Goal: Task Accomplishment & Management: Manage account settings

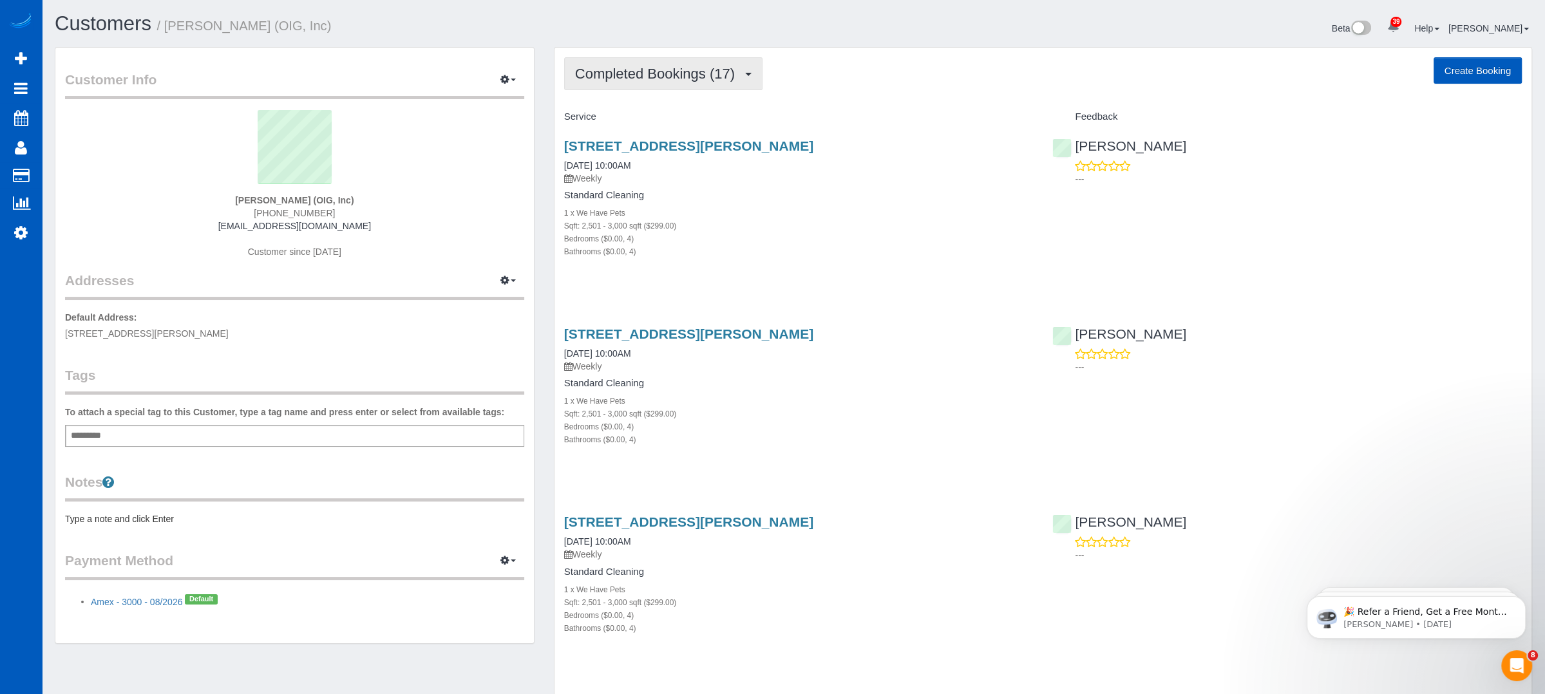
click at [708, 59] on button "Completed Bookings (17)" at bounding box center [663, 73] width 198 height 33
click at [832, 35] on div "Beta 39 Your Notifications You have 0 alerts × You have 1 to charge for 09/23/2…" at bounding box center [1167, 30] width 748 height 34
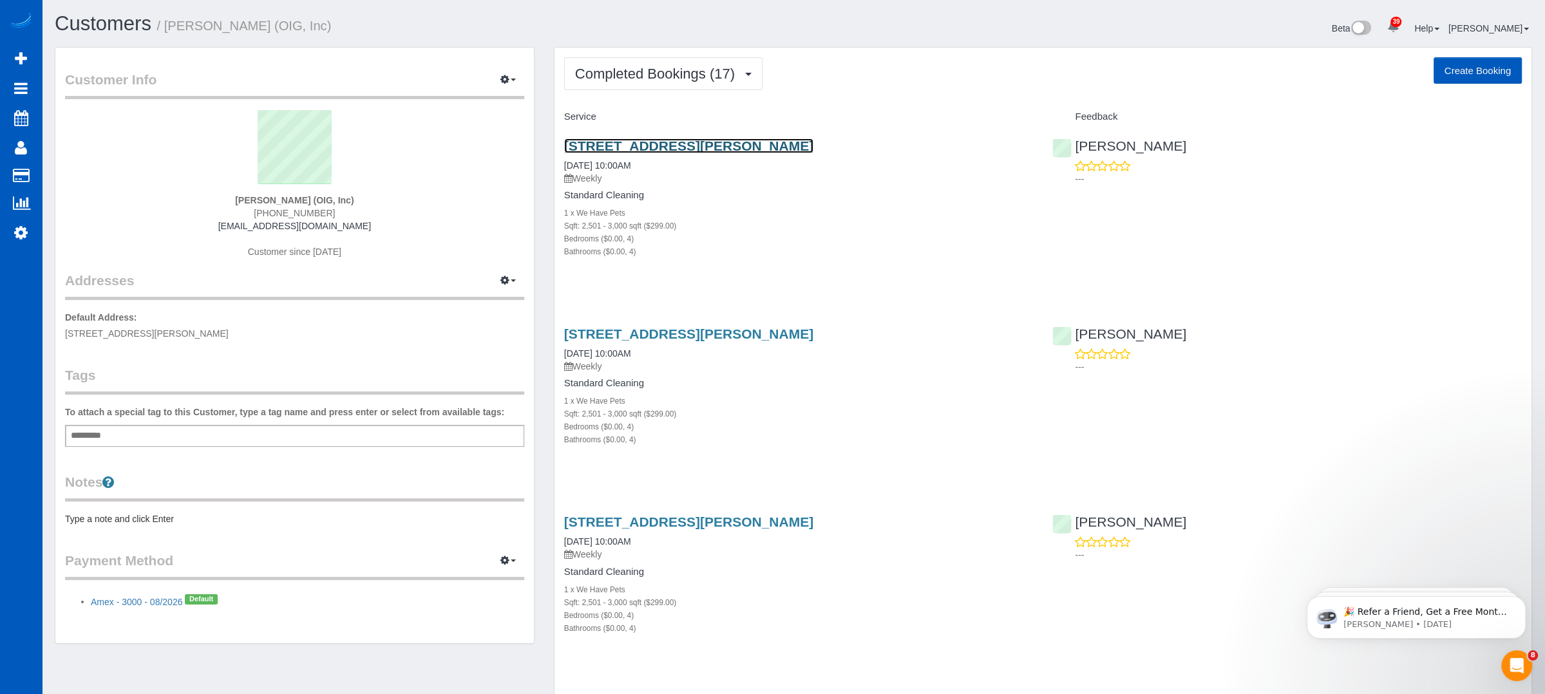
click at [702, 149] on link "461 Cabral Peak St, Las Vegas, NV 89138" at bounding box center [688, 145] width 249 height 15
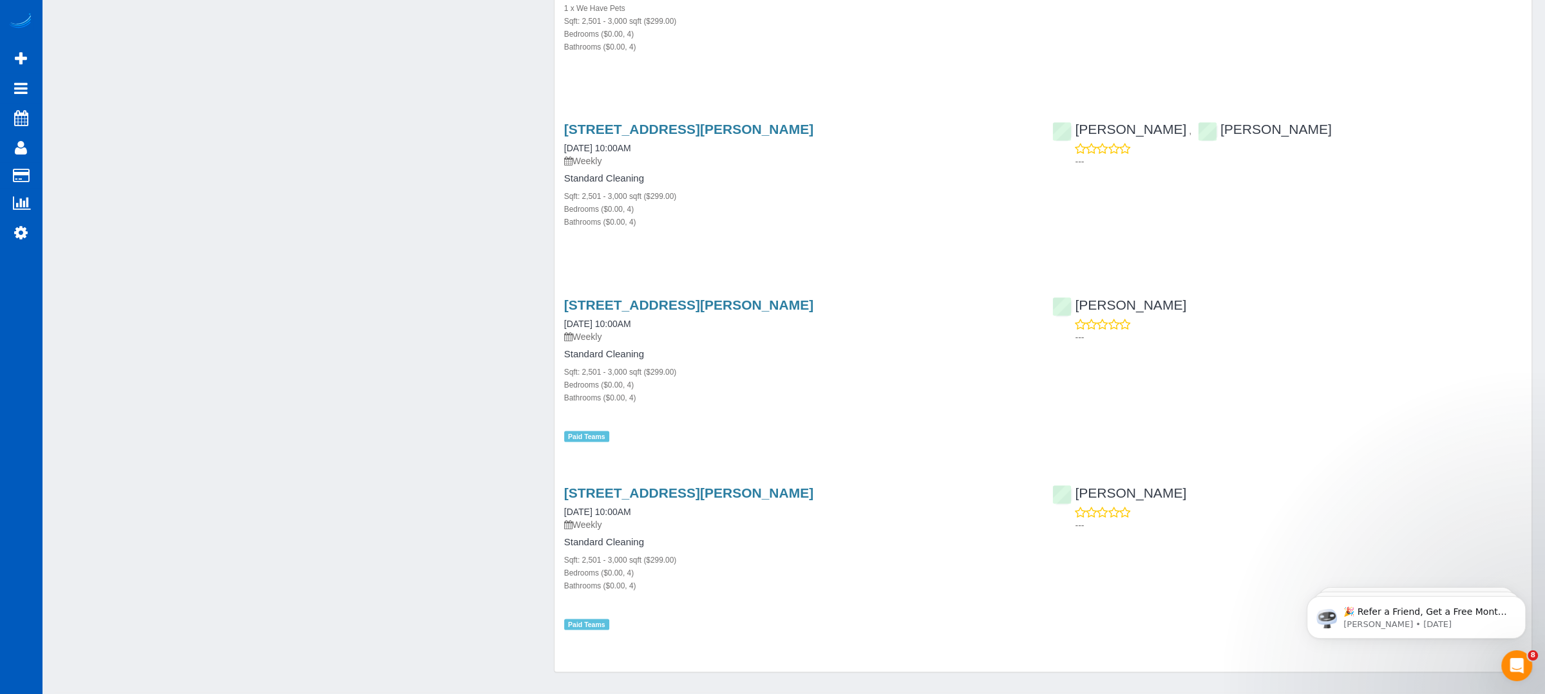
scroll to position [2684, 0]
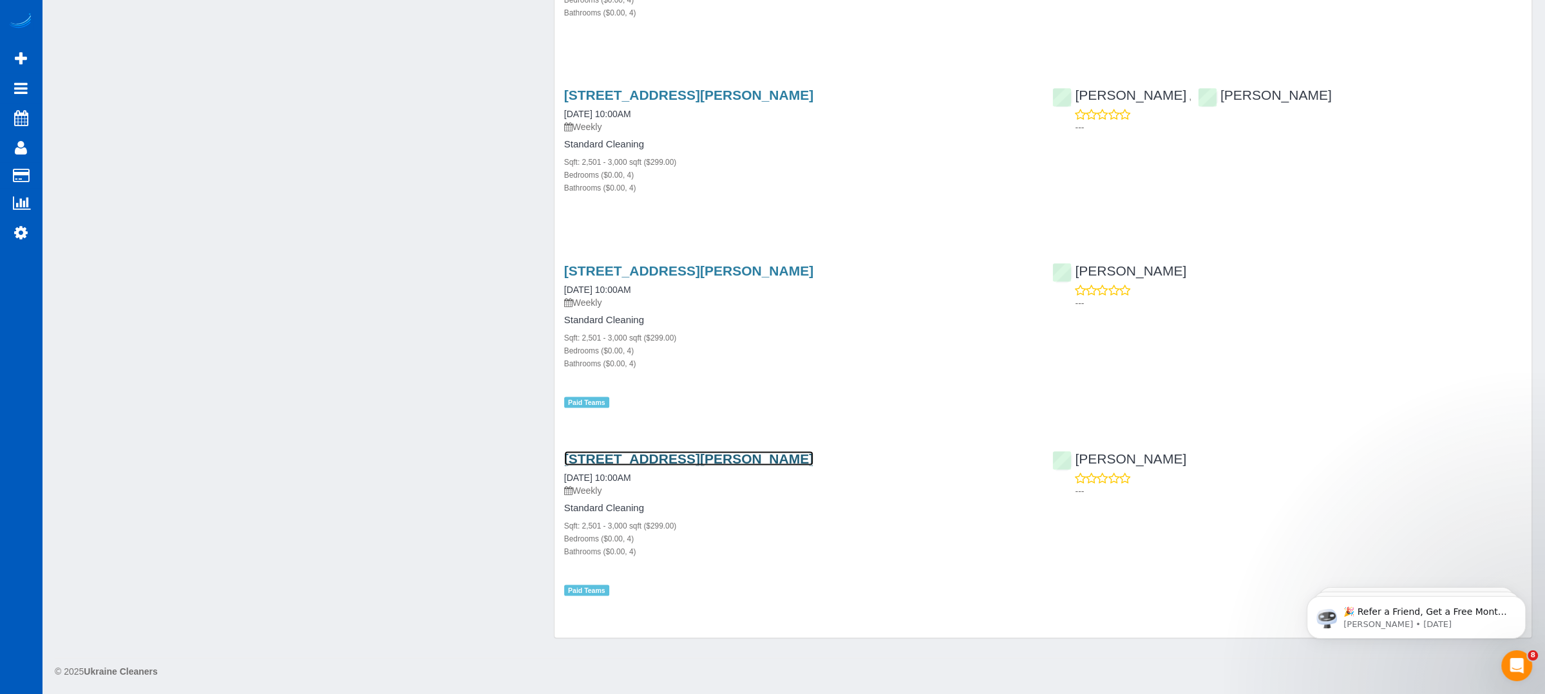
click at [659, 453] on link "461 Cabral Peak St, Las Vegas, NV 89138" at bounding box center [688, 458] width 249 height 15
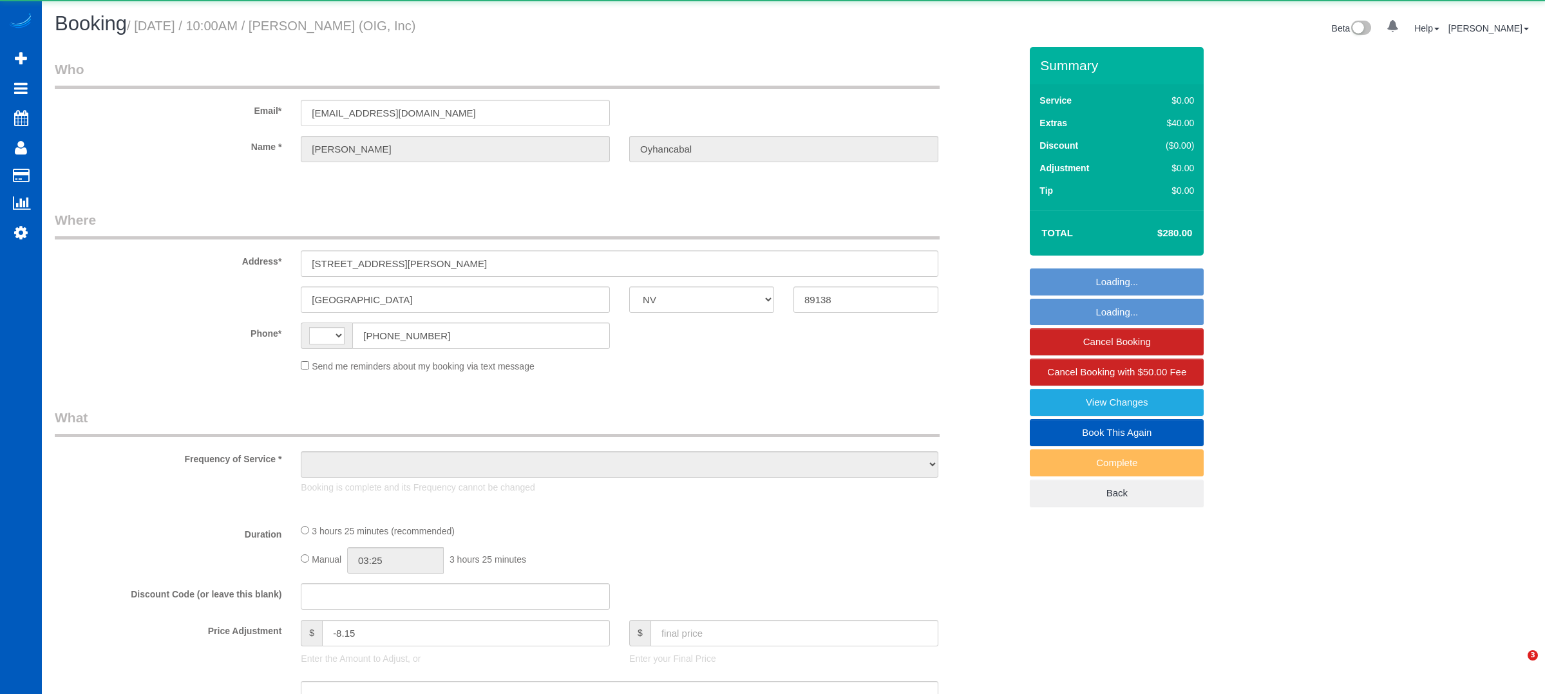
select select "NV"
select select "string:fspay-eba2ad43-47e6-49ff-b943-e986eb30b0dc"
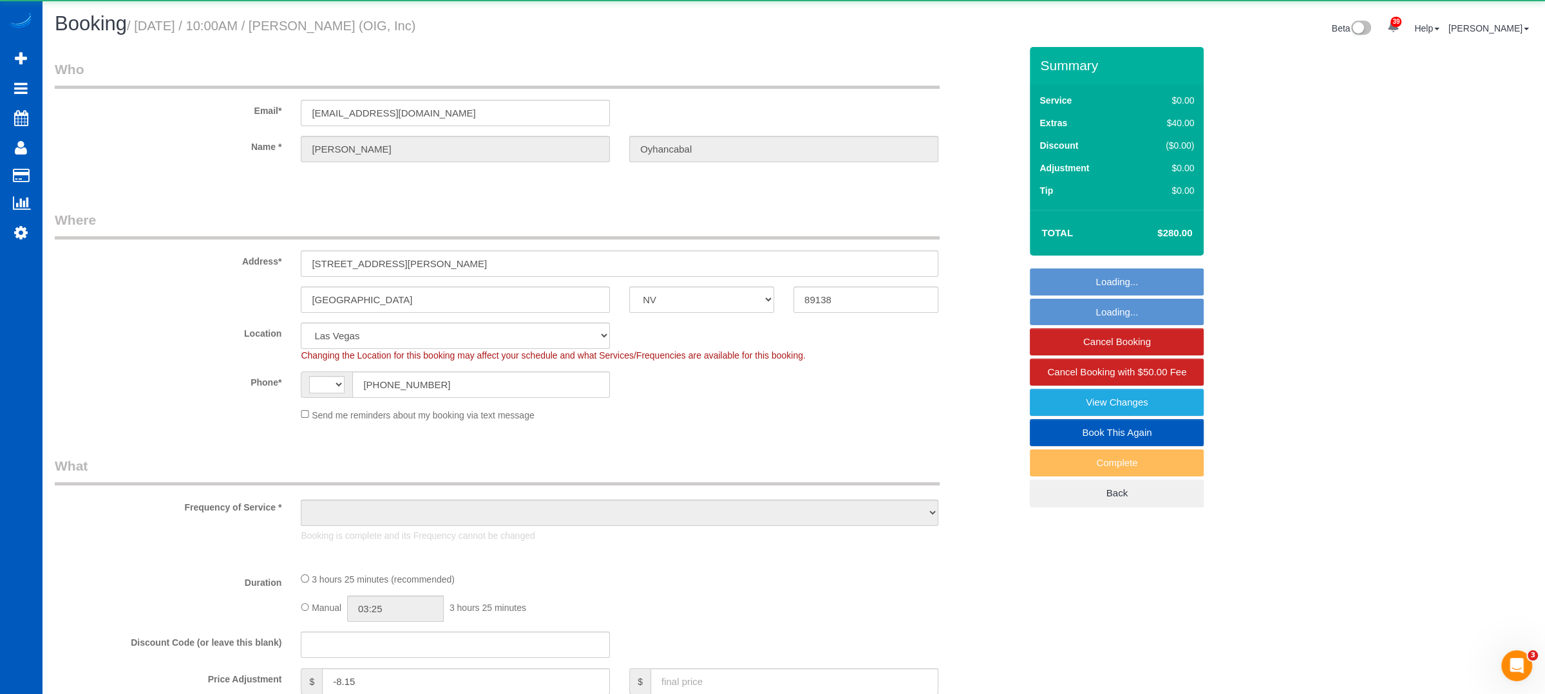
select select "string:[GEOGRAPHIC_DATA]"
select select "object:927"
select select "199"
select select "2501"
select select "4"
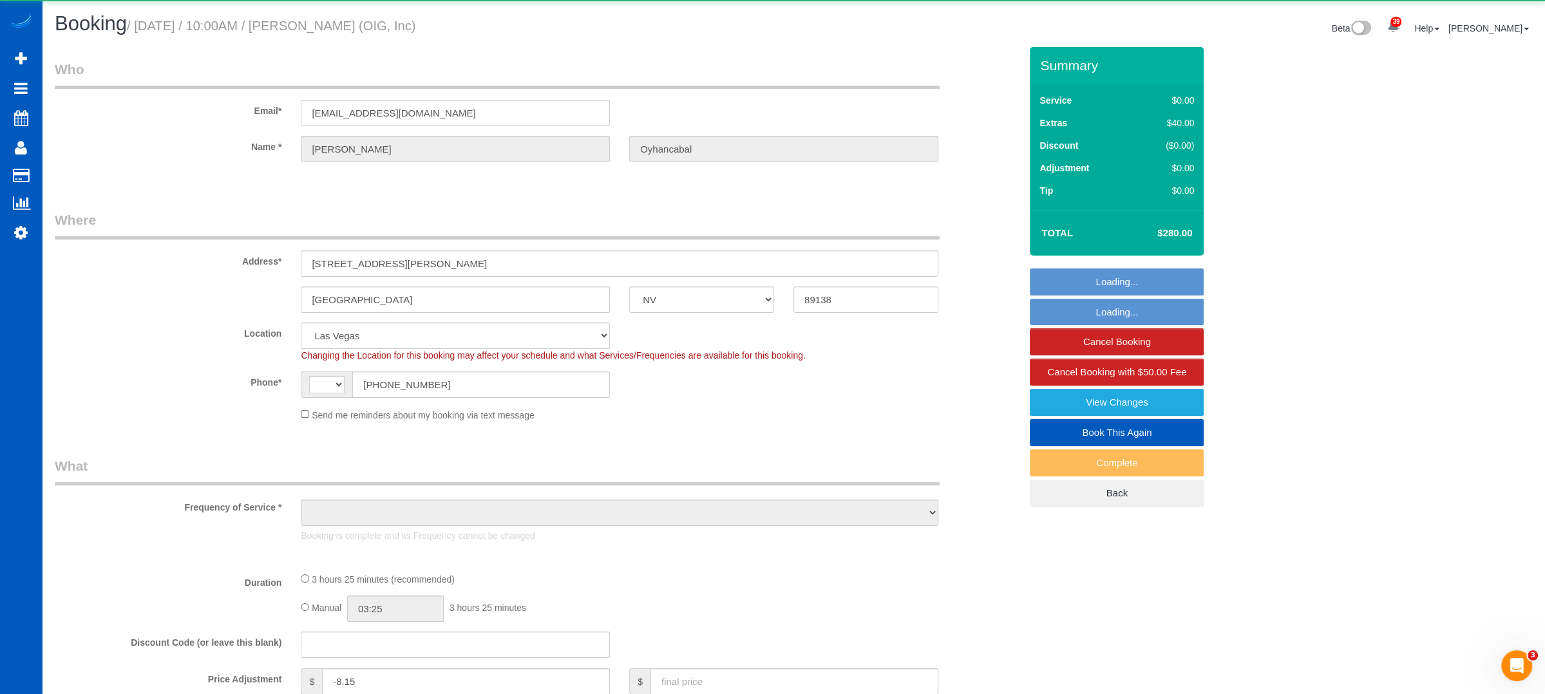
select select "4"
select select "spot1"
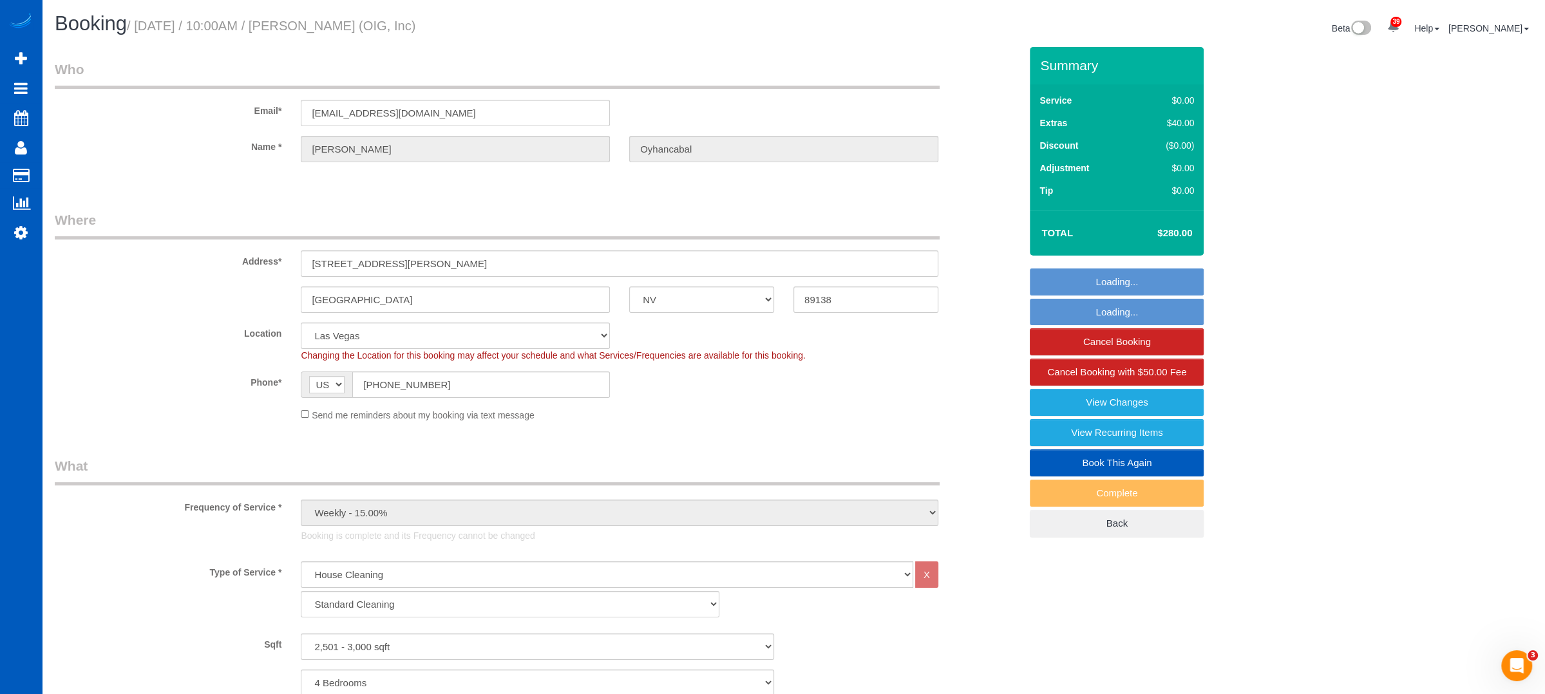
select select "object:1171"
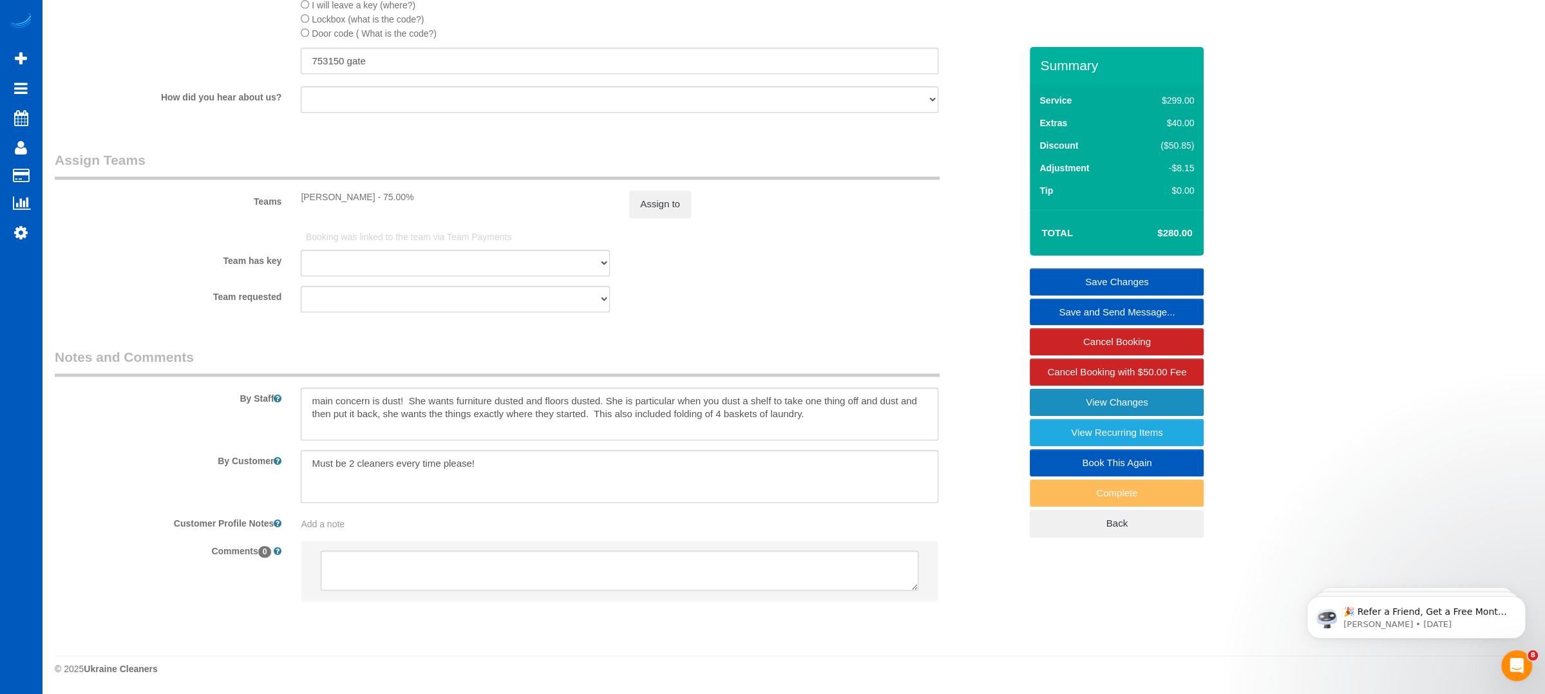
click at [1079, 398] on link "View Changes" at bounding box center [1117, 402] width 174 height 27
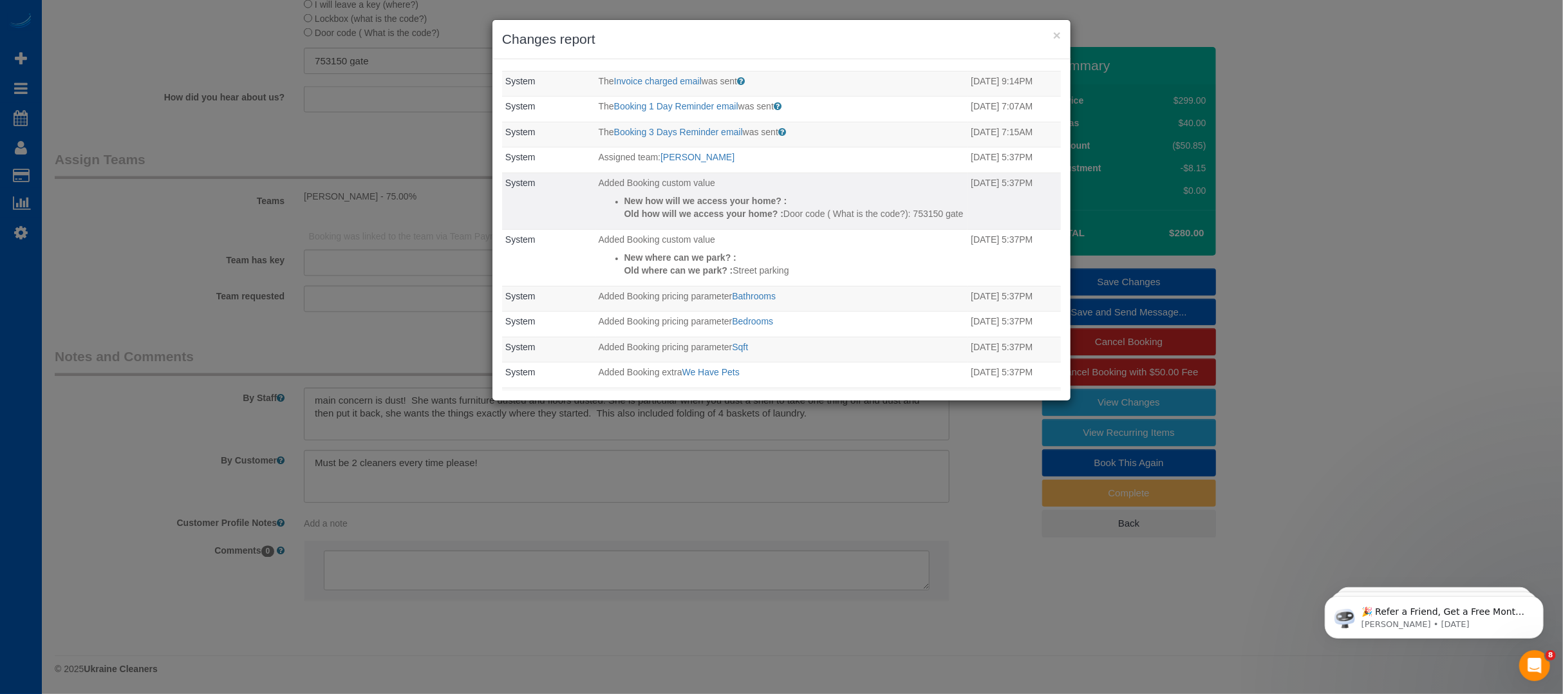
scroll to position [162, 0]
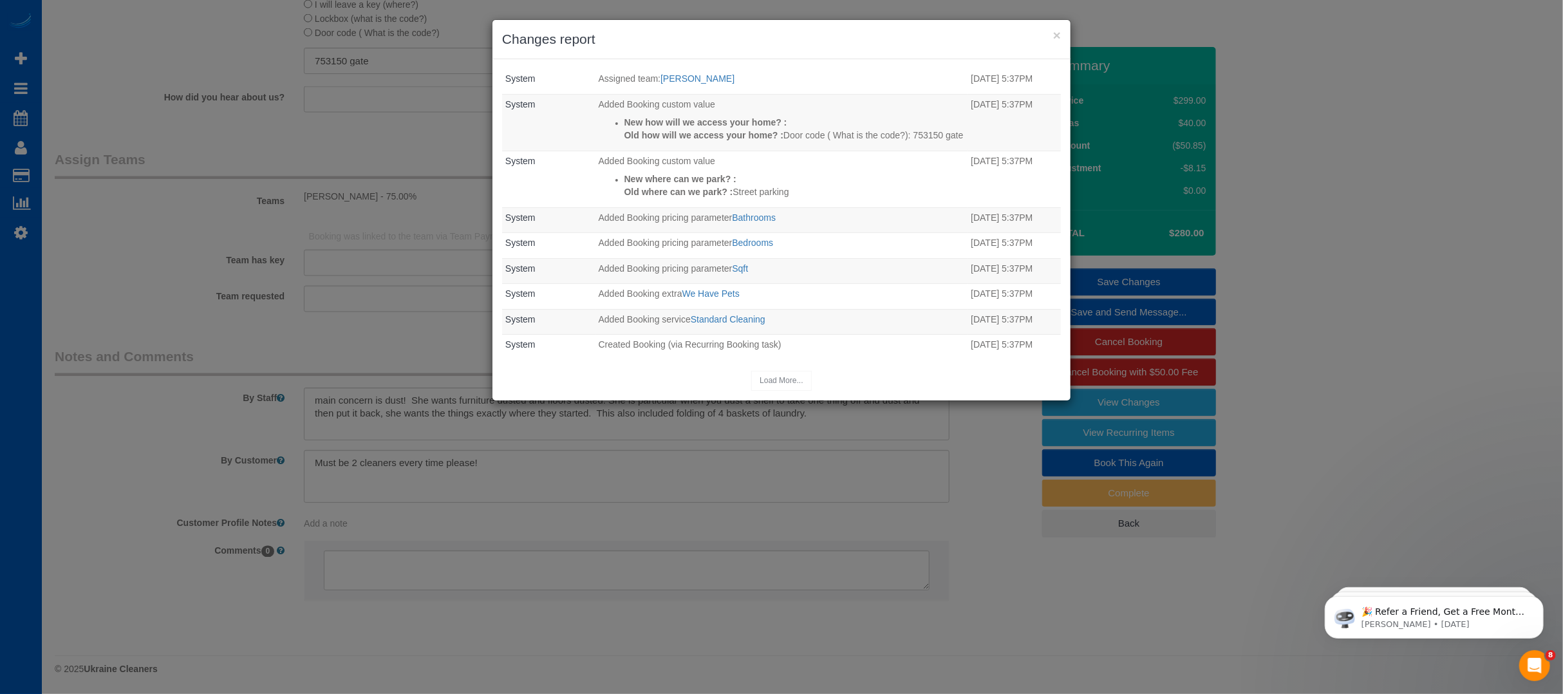
click at [773, 382] on div "Load More..." at bounding box center [781, 381] width 559 height 20
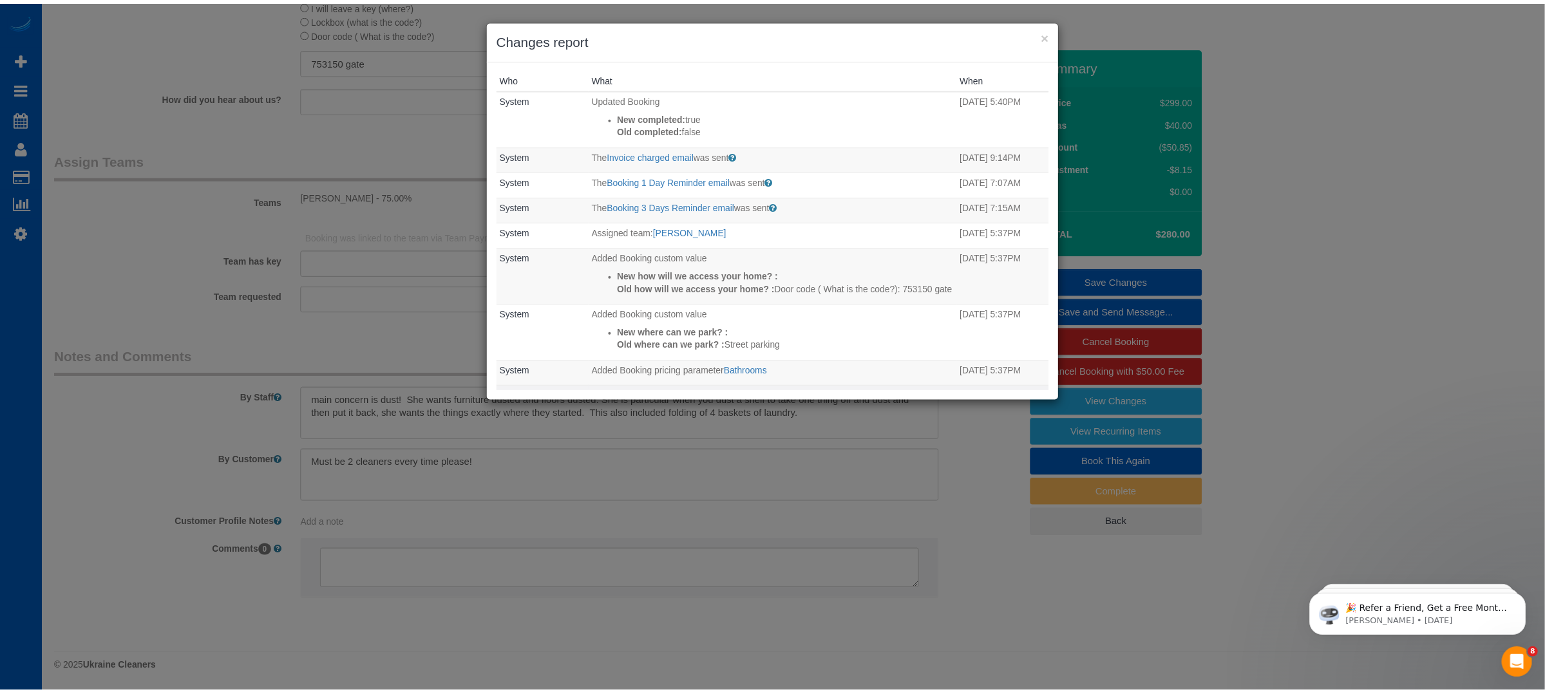
scroll to position [0, 0]
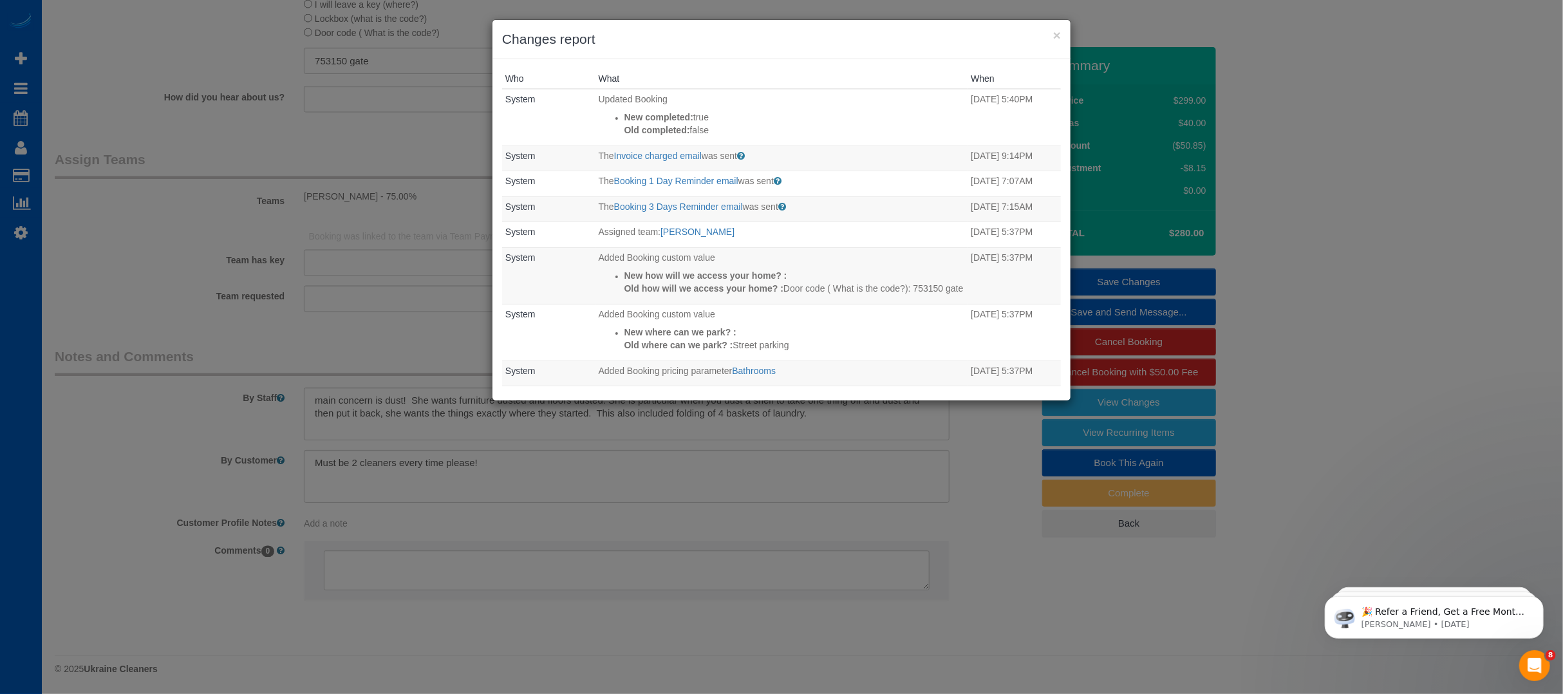
click at [109, 299] on div "× Changes report Who What When System Updated Booking New completed: true Old c…" at bounding box center [781, 347] width 1563 height 694
click at [1214, 3] on div "× Changes report Who What When System Updated Booking New completed: true Old c…" at bounding box center [781, 347] width 1563 height 694
click at [1055, 28] on button "×" at bounding box center [1057, 35] width 8 height 14
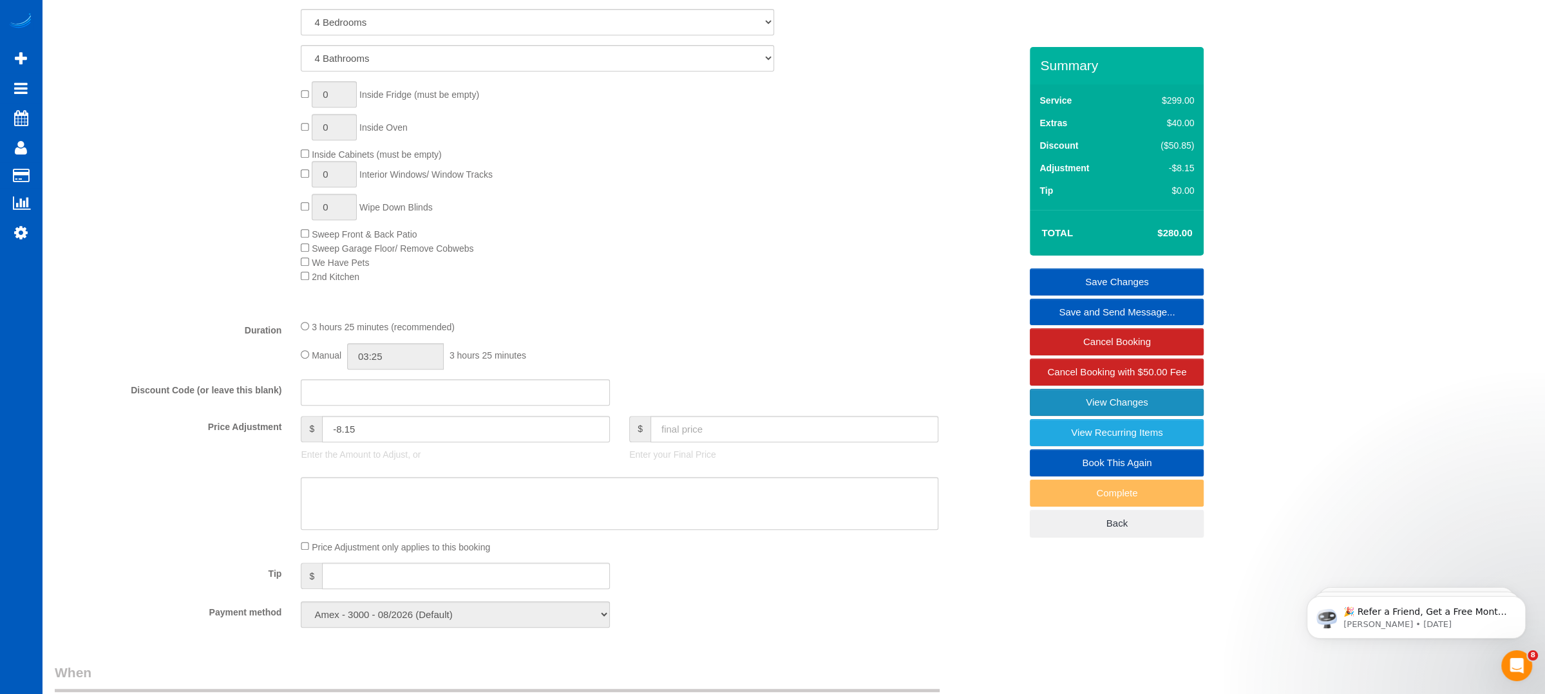
scroll to position [659, 0]
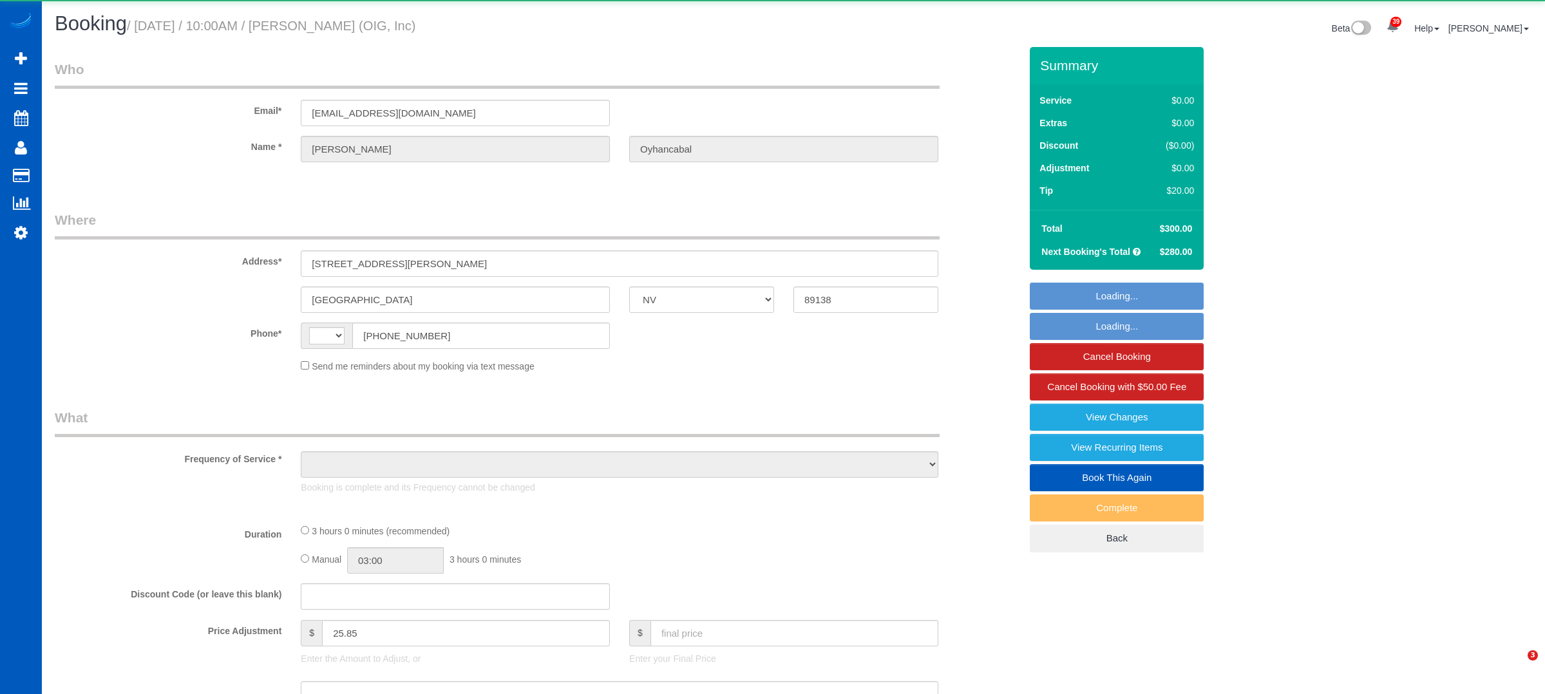
select select "NV"
select select "string:[GEOGRAPHIC_DATA]"
select select "object:823"
select select "string:fspay-eba2ad43-47e6-49ff-b943-e986eb30b0dc"
select select "spot1"
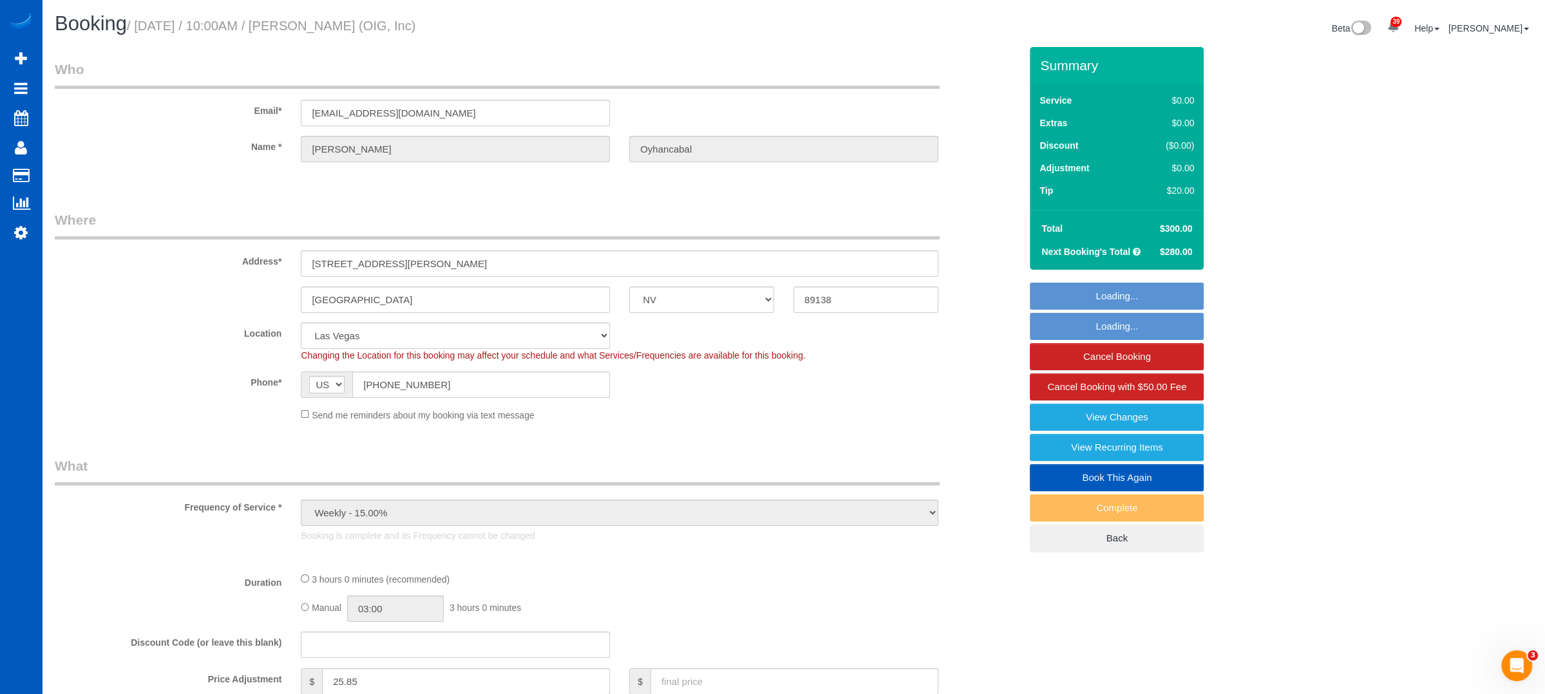
select select "object:1095"
select select "199"
select select "2501"
select select "4"
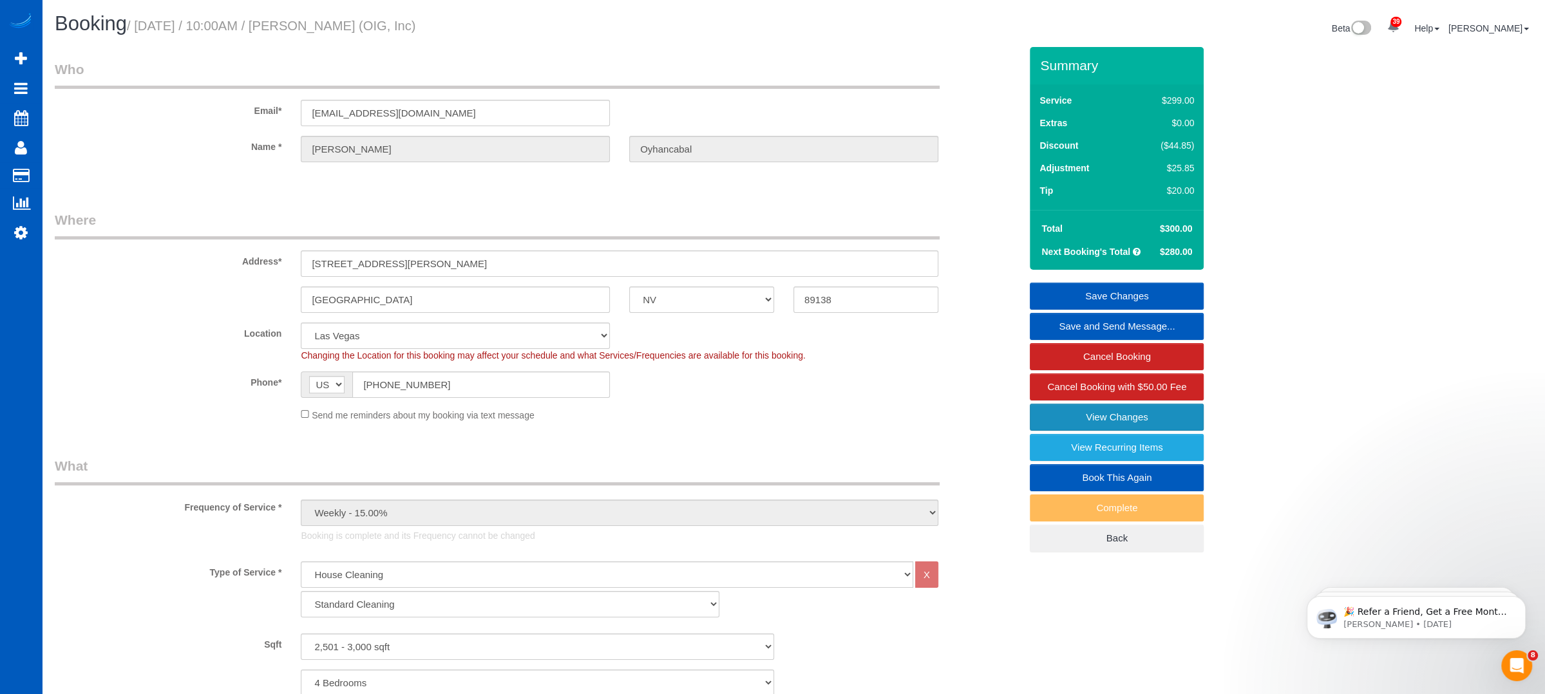
click at [1063, 409] on link "View Changes" at bounding box center [1117, 417] width 174 height 27
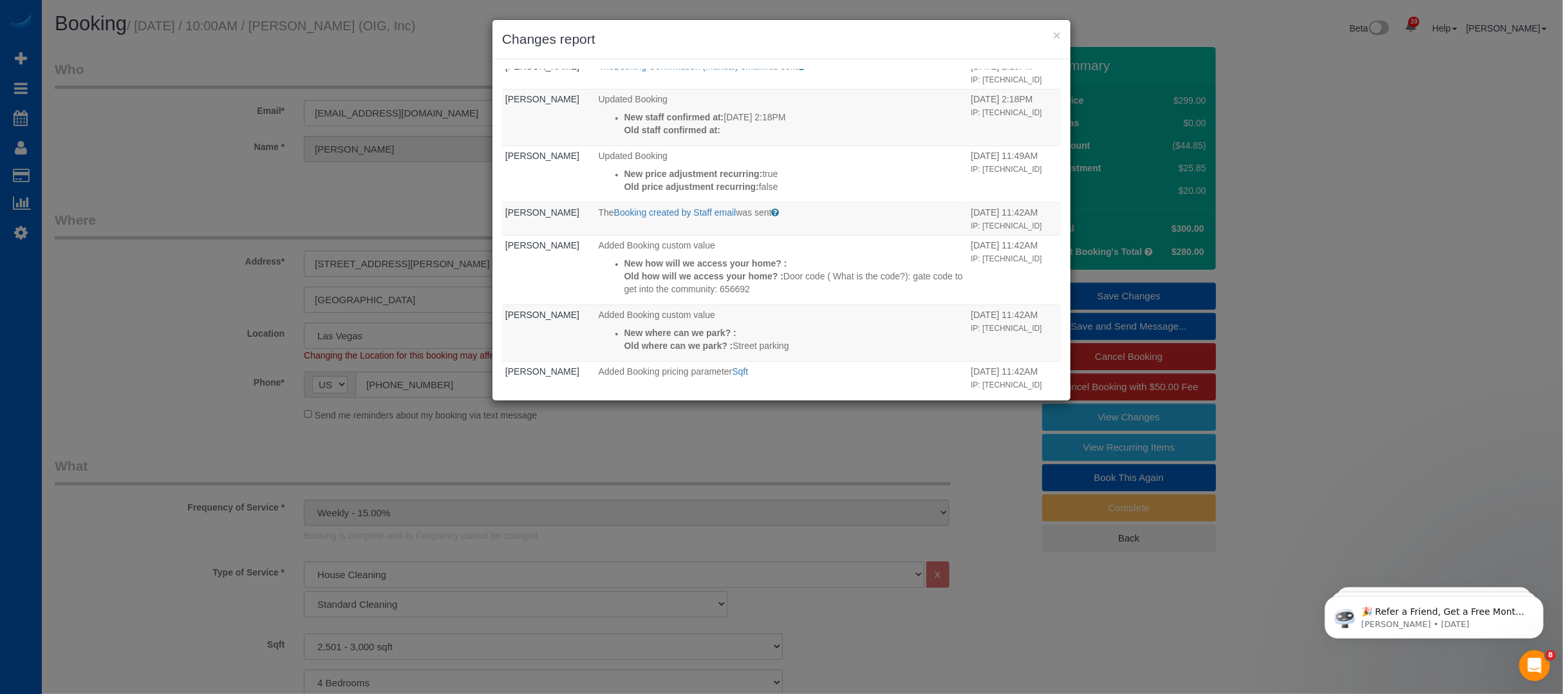
scroll to position [1020, 0]
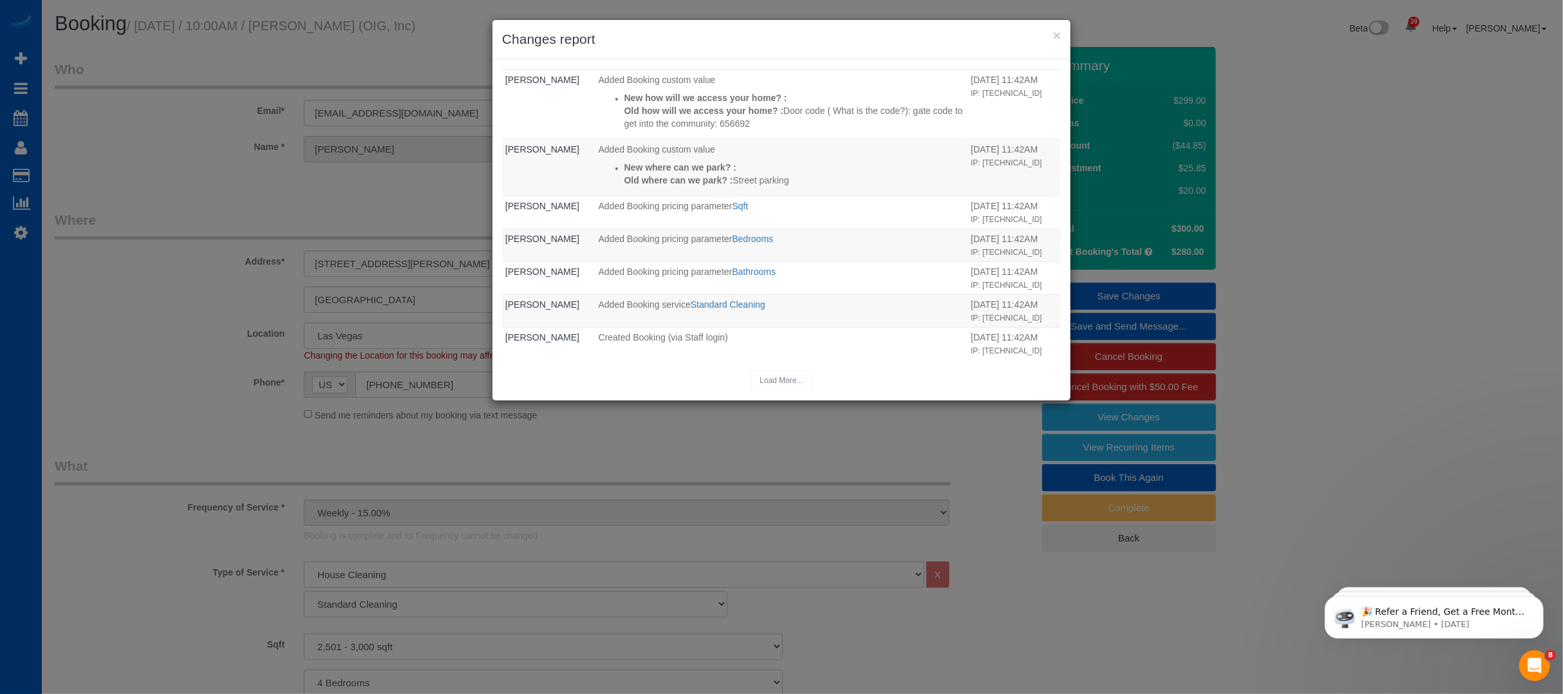
click at [4, 505] on div "× Changes report Who What When System Updated Booking New completed: true Old c…" at bounding box center [781, 347] width 1563 height 694
click at [1451, 393] on div "× Changes report Who What When System Updated Booking New completed: true Old c…" at bounding box center [781, 347] width 1563 height 694
